Goal: Book appointment/travel/reservation

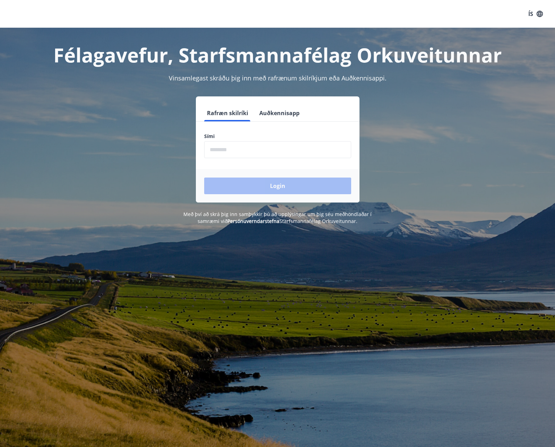
click at [248, 152] on input "phone" at bounding box center [277, 149] width 147 height 17
type input "********"
click at [253, 185] on button "Login" at bounding box center [277, 186] width 147 height 17
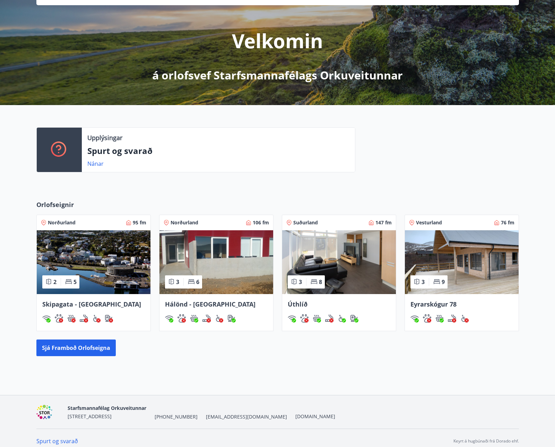
scroll to position [69, 0]
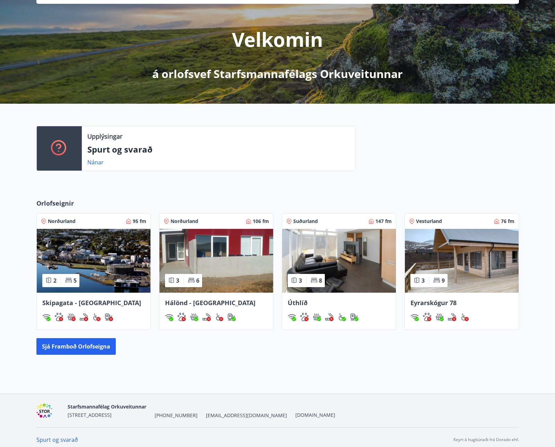
click at [448, 302] on span "Eyrarskógur 78" at bounding box center [434, 303] width 46 height 8
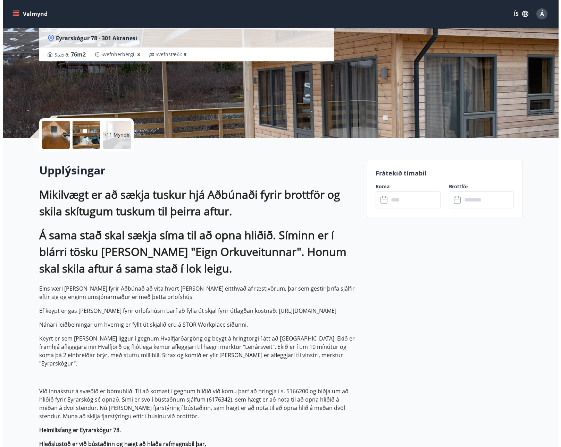
scroll to position [47, 0]
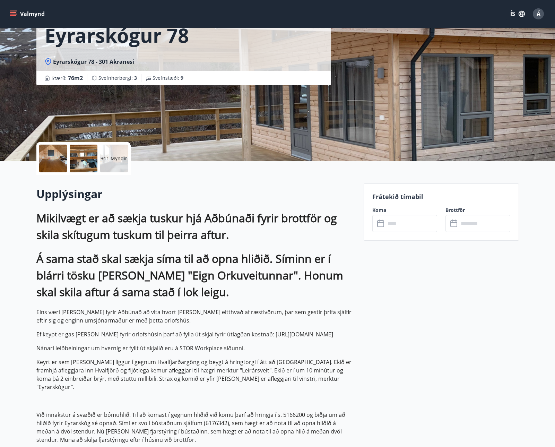
click at [111, 157] on p "+11 Myndir" at bounding box center [114, 158] width 26 height 7
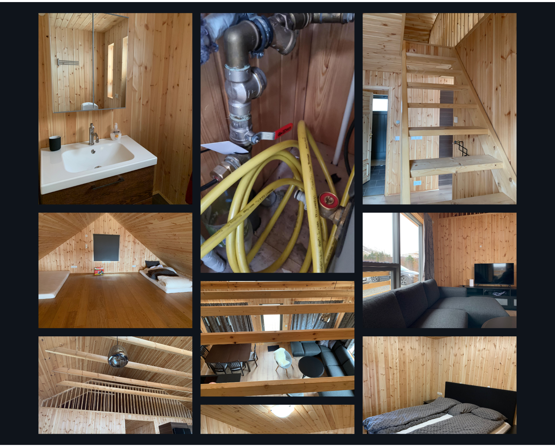
scroll to position [0, 0]
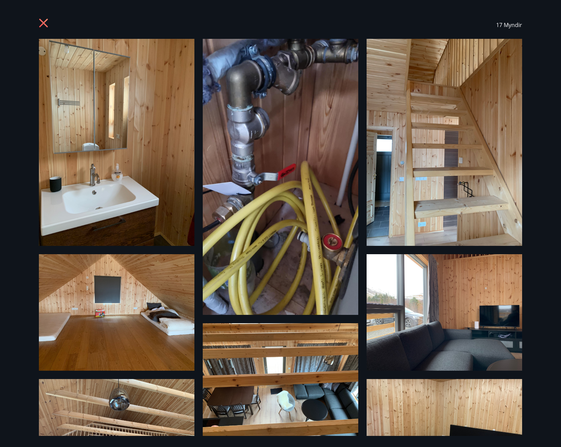
click at [47, 19] on icon at bounding box center [43, 23] width 9 height 9
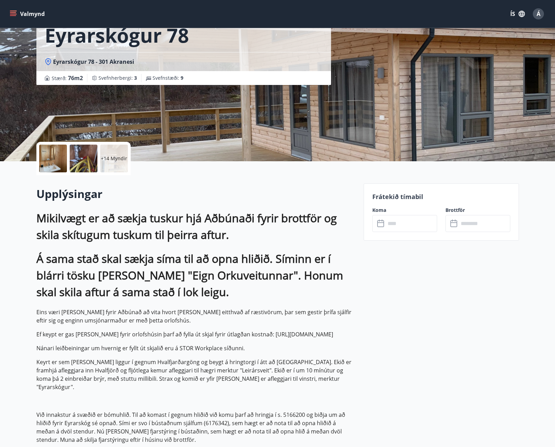
click at [390, 222] on input "text" at bounding box center [412, 223] width 52 height 17
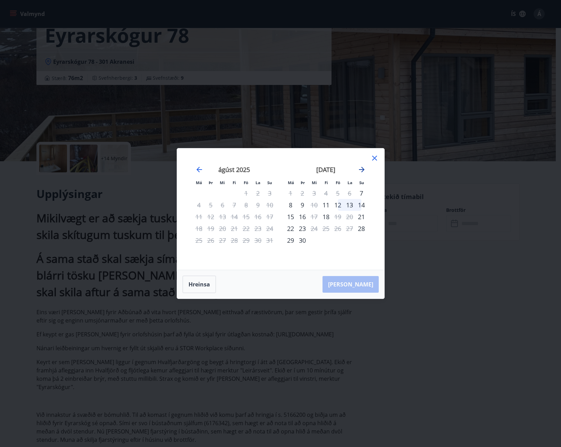
click at [357, 167] on icon "Move forward to switch to the next month." at bounding box center [361, 170] width 8 height 8
click at [358, 167] on icon "Move forward to switch to the next month." at bounding box center [361, 170] width 8 height 8
click at [350, 228] on div "22" at bounding box center [349, 229] width 12 height 12
click at [336, 231] on div "21" at bounding box center [338, 229] width 12 height 12
click at [292, 244] on div "24" at bounding box center [291, 241] width 12 height 12
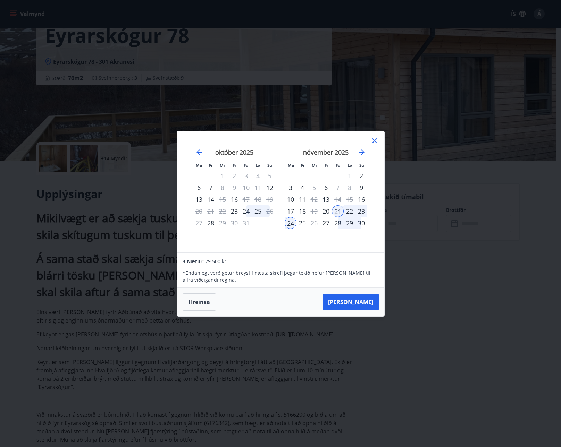
click at [364, 210] on div "23" at bounding box center [361, 211] width 12 height 12
click at [336, 214] on div "21" at bounding box center [338, 211] width 12 height 12
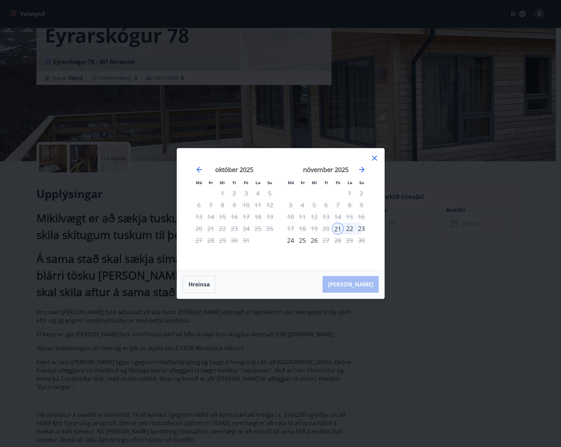
click at [355, 229] on div "23" at bounding box center [361, 229] width 12 height 12
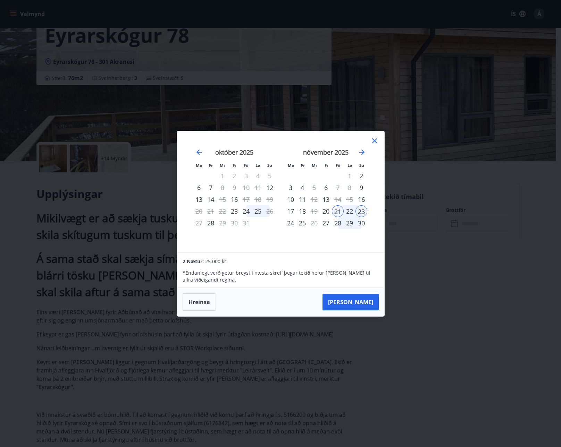
click at [339, 212] on div "21" at bounding box center [338, 211] width 12 height 12
click at [347, 212] on div "22" at bounding box center [349, 211] width 12 height 12
click at [356, 204] on div "16" at bounding box center [361, 200] width 12 height 12
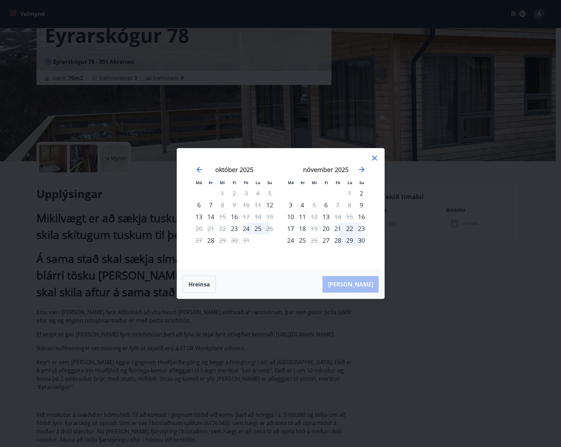
click at [349, 229] on div "22" at bounding box center [349, 229] width 12 height 12
click at [347, 229] on div "22" at bounding box center [349, 229] width 12 height 12
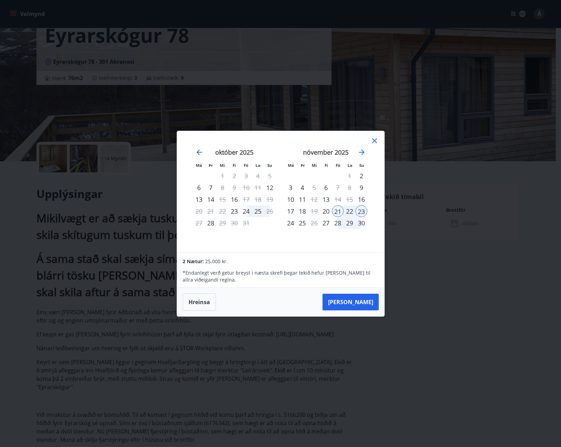
click at [342, 208] on div "21" at bounding box center [338, 211] width 12 height 12
click at [347, 212] on div "22" at bounding box center [349, 211] width 12 height 12
click at [340, 209] on div "21" at bounding box center [338, 211] width 12 height 12
click at [325, 209] on div "20" at bounding box center [326, 211] width 12 height 12
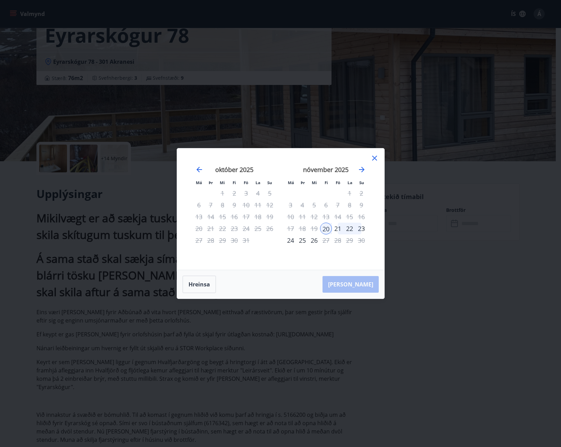
click at [338, 229] on div "21" at bounding box center [338, 229] width 12 height 12
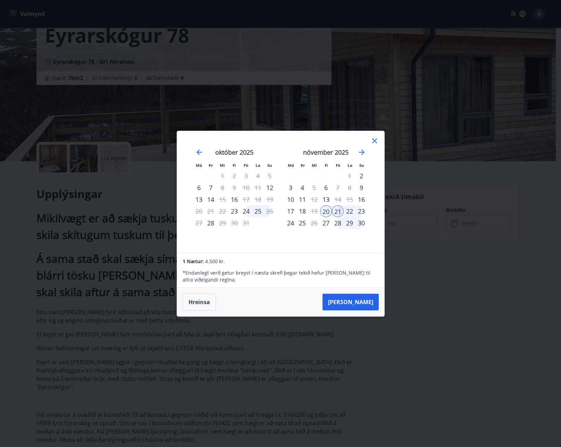
click at [350, 212] on div "22" at bounding box center [349, 211] width 12 height 12
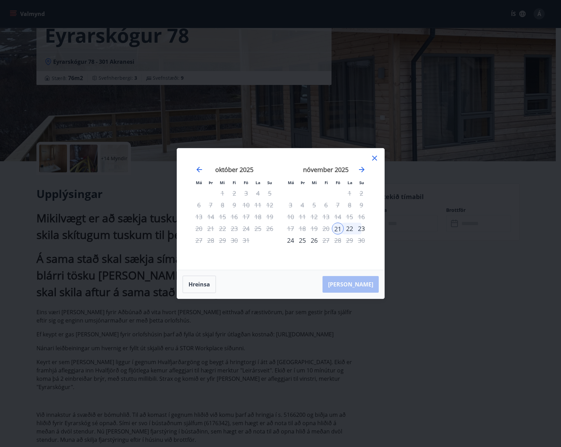
click at [328, 228] on div "20" at bounding box center [326, 229] width 12 height 12
click at [324, 228] on div "20" at bounding box center [326, 229] width 12 height 12
click at [361, 168] on icon "Move forward to switch to the next month." at bounding box center [361, 170] width 8 height 8
click at [201, 166] on icon "Move backward to switch to the previous month." at bounding box center [199, 170] width 8 height 8
click at [375, 155] on icon at bounding box center [374, 158] width 8 height 8
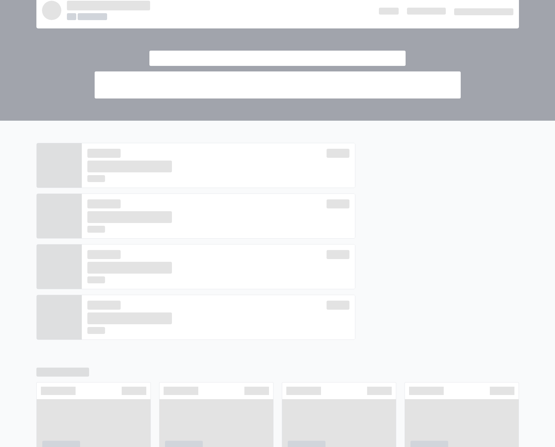
scroll to position [69, 0]
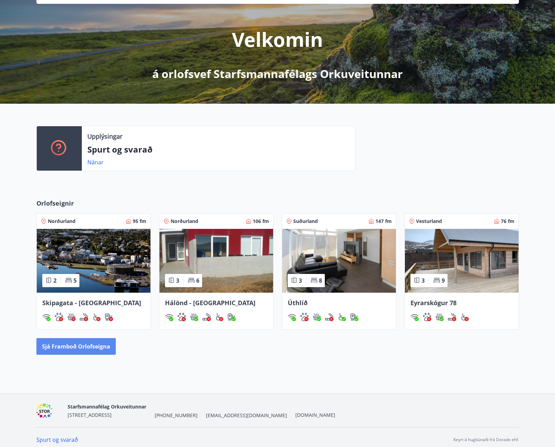
click at [67, 349] on button "Sjá framboð orlofseigna" at bounding box center [75, 346] width 79 height 17
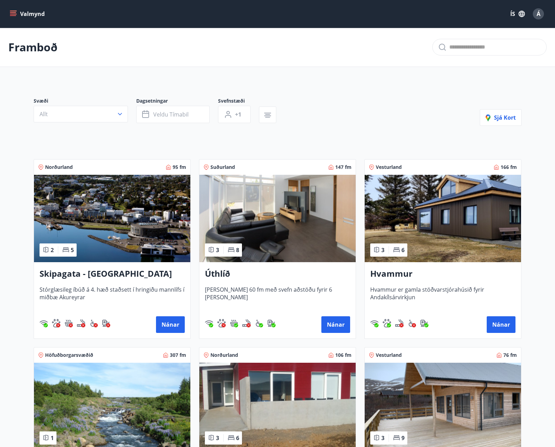
click at [391, 284] on div "Hvammur Hvammur er gamla stöðvarstjórahúsið fyrir Andakílsárvirkjun Nánar" at bounding box center [443, 300] width 156 height 76
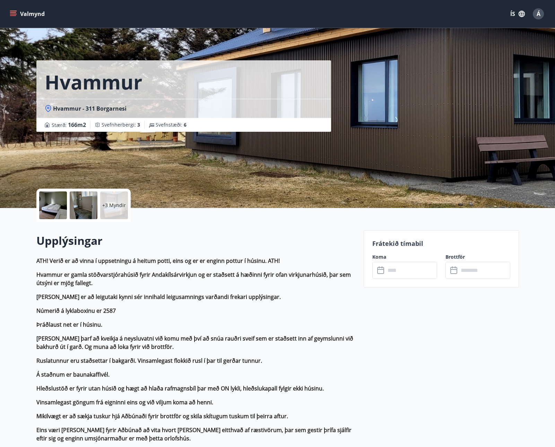
click at [114, 203] on p "+3 Myndir" at bounding box center [114, 205] width 24 height 7
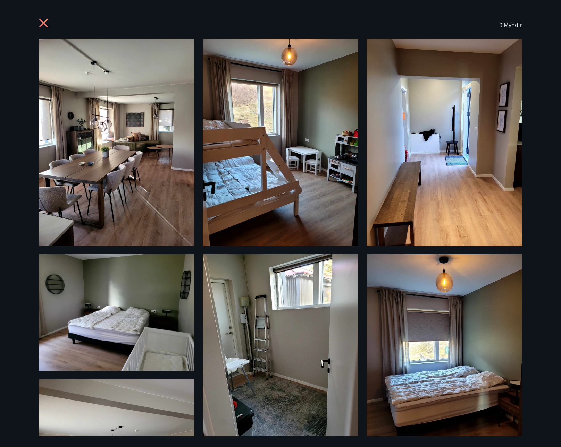
click at [46, 21] on icon at bounding box center [43, 23] width 9 height 9
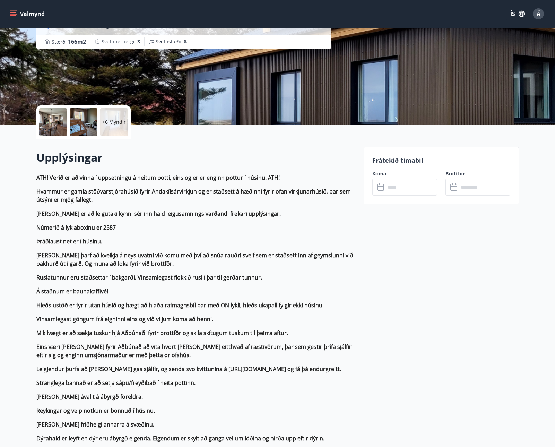
scroll to position [139, 0]
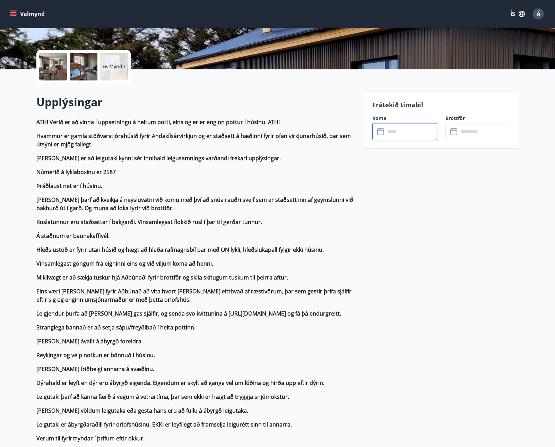
click at [418, 129] on input "text" at bounding box center [412, 131] width 52 height 17
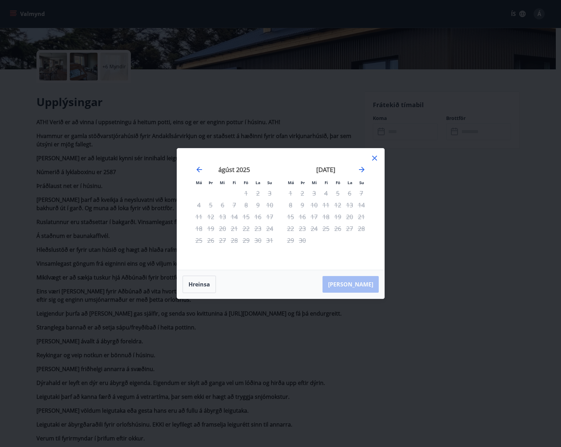
click at [367, 168] on div "[DATE] 1 2 3 4 5 6 7 8 9 10 11 12 13 14 15 16 17 18 19 20 21 22 23 24 25 26 27 …" at bounding box center [326, 214] width 92 height 114
click at [360, 170] on icon "Move forward to switch to the next month." at bounding box center [362, 170] width 6 height 6
click at [336, 228] on div "21" at bounding box center [338, 229] width 12 height 12
click at [359, 228] on div "23" at bounding box center [361, 229] width 12 height 12
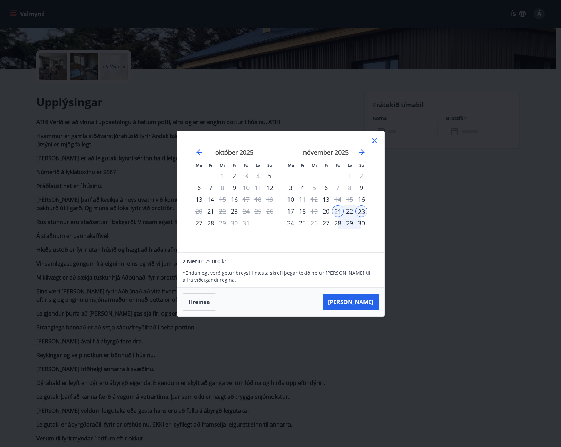
click at [373, 138] on icon at bounding box center [374, 141] width 8 height 8
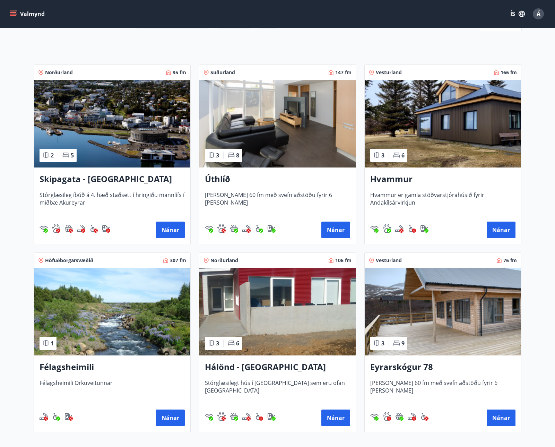
scroll to position [67, 0]
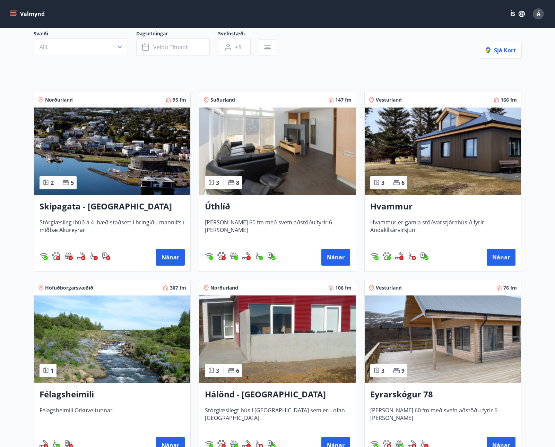
click at [226, 205] on h3 "Úthlíð" at bounding box center [277, 207] width 145 height 12
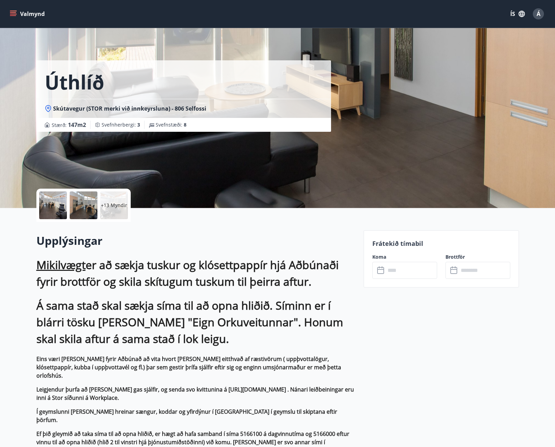
click at [114, 197] on div "+13 Myndir" at bounding box center [114, 206] width 28 height 28
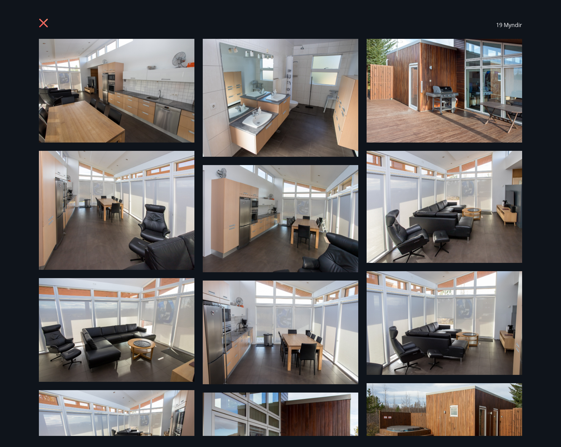
click at [43, 24] on icon at bounding box center [43, 23] width 9 height 9
